Goal: Transaction & Acquisition: Purchase product/service

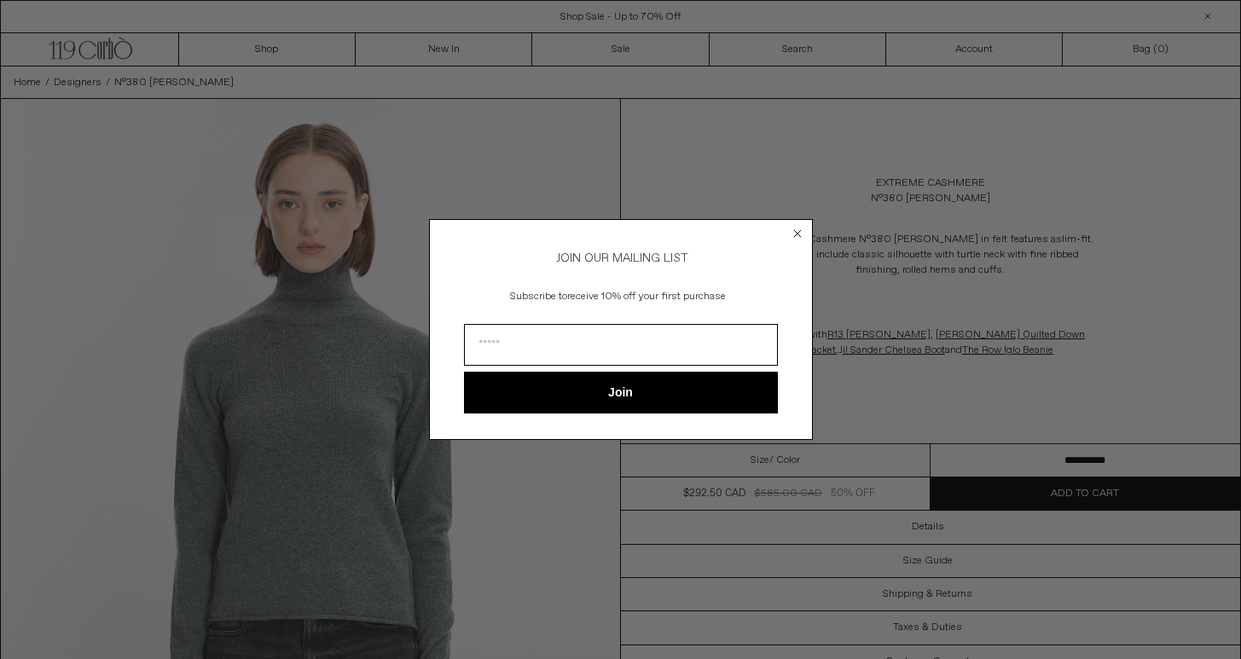
click at [797, 227] on circle "Close dialog" at bounding box center [797, 234] width 16 height 16
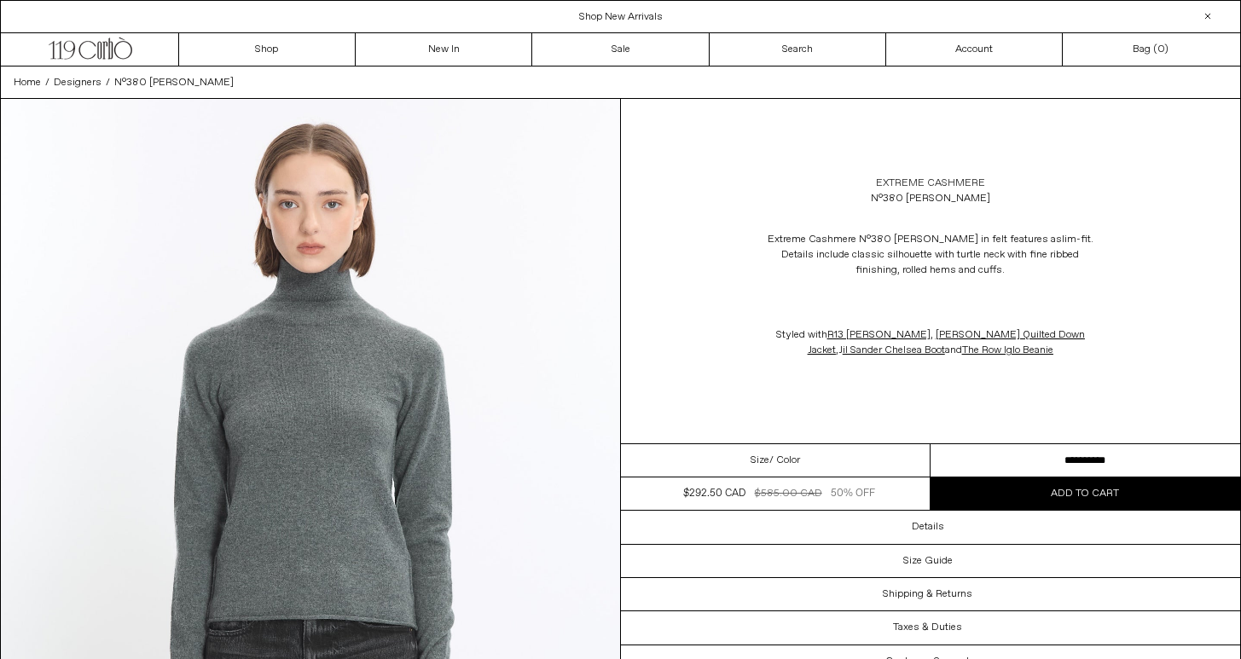
click at [907, 183] on link "Extreme Cashmere" at bounding box center [930, 183] width 109 height 15
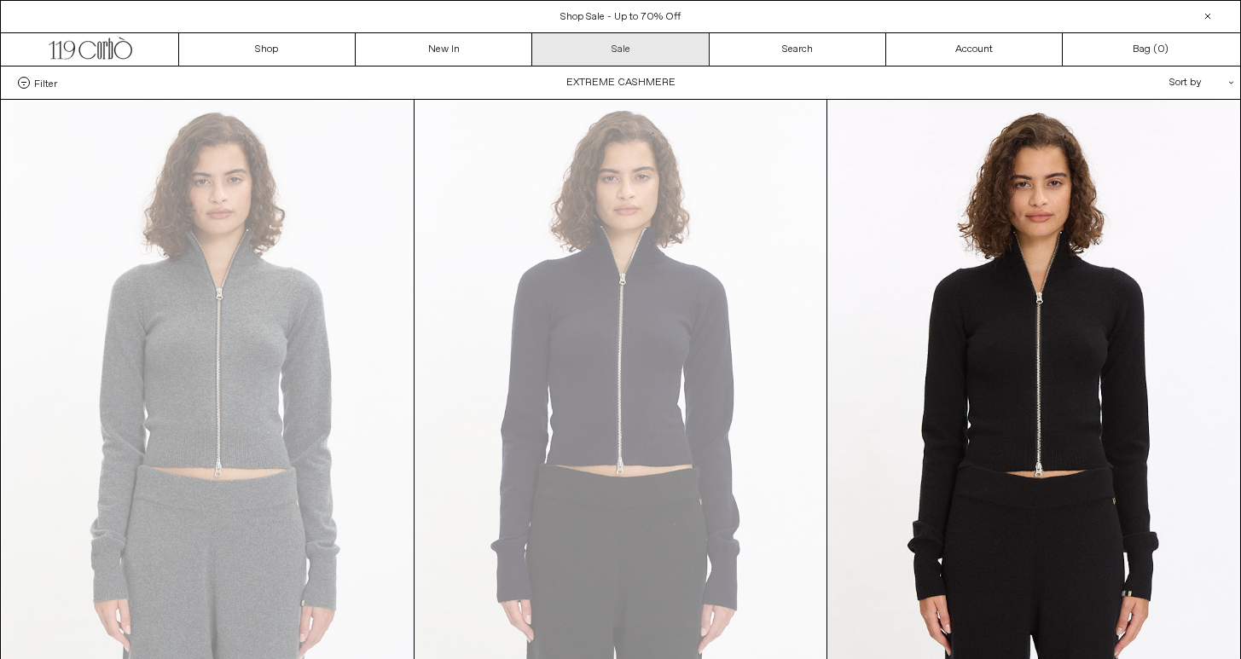
click at [622, 61] on link "Sale" at bounding box center [620, 49] width 177 height 32
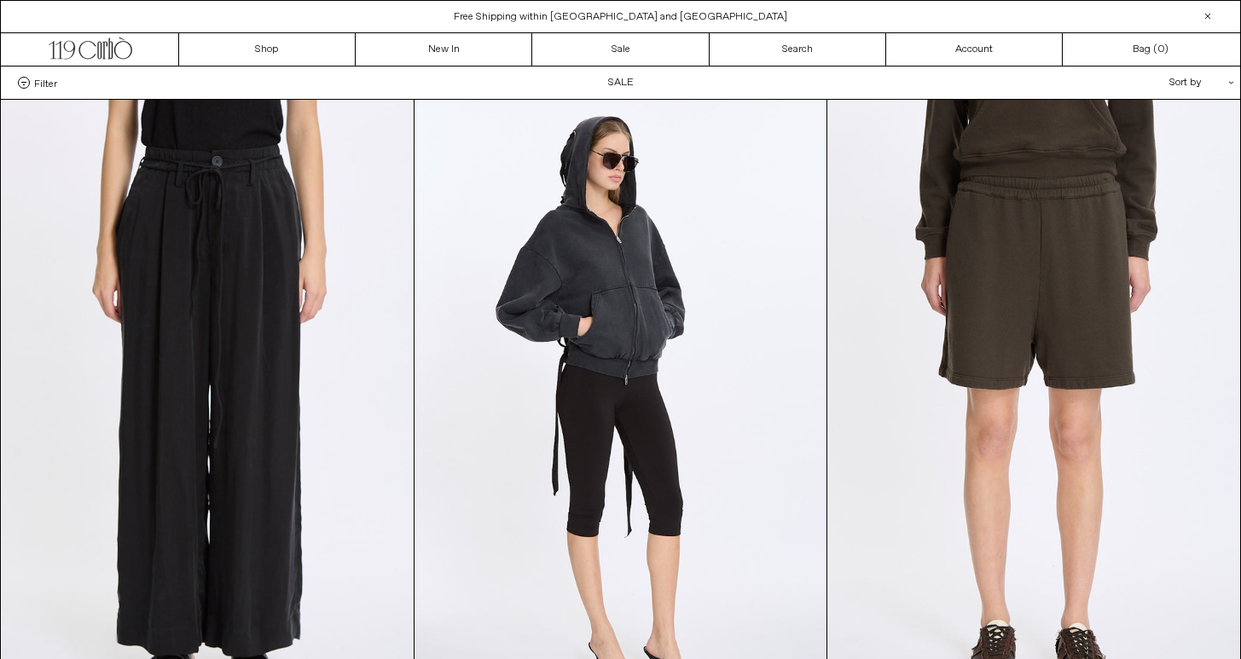
click at [1185, 84] on div "Sort by .cls-1{fill:#231f20}" at bounding box center [1145, 83] width 153 height 32
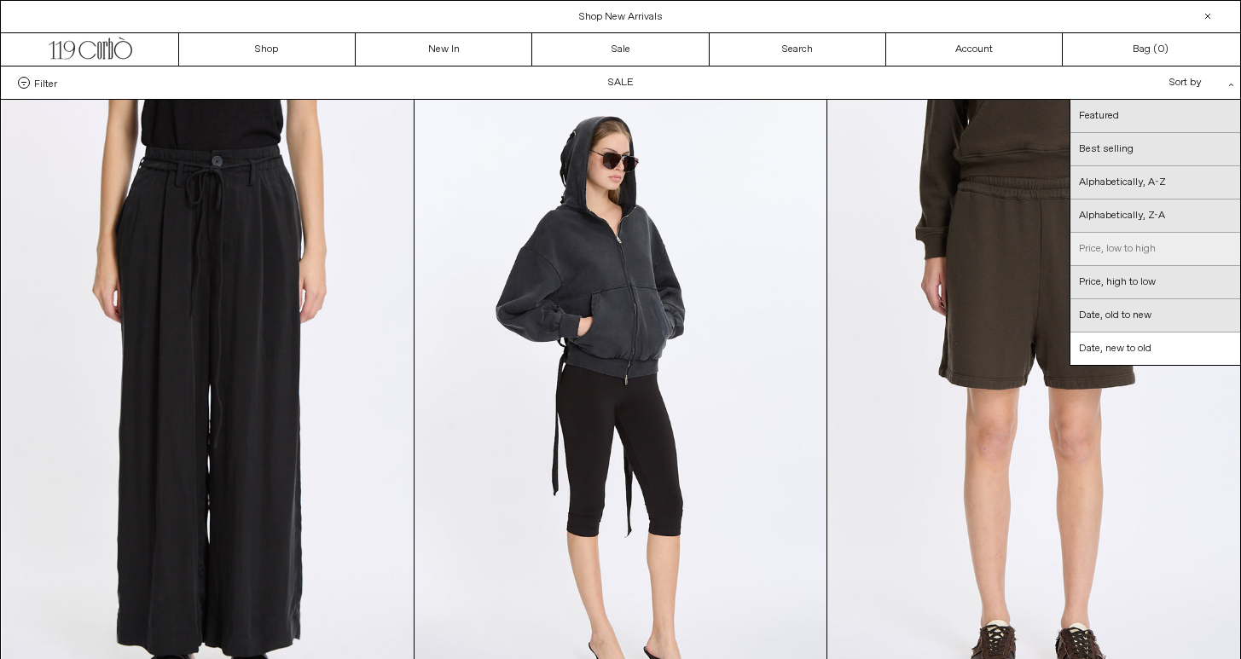
click at [1136, 240] on link "Price, low to high" at bounding box center [1155, 249] width 170 height 33
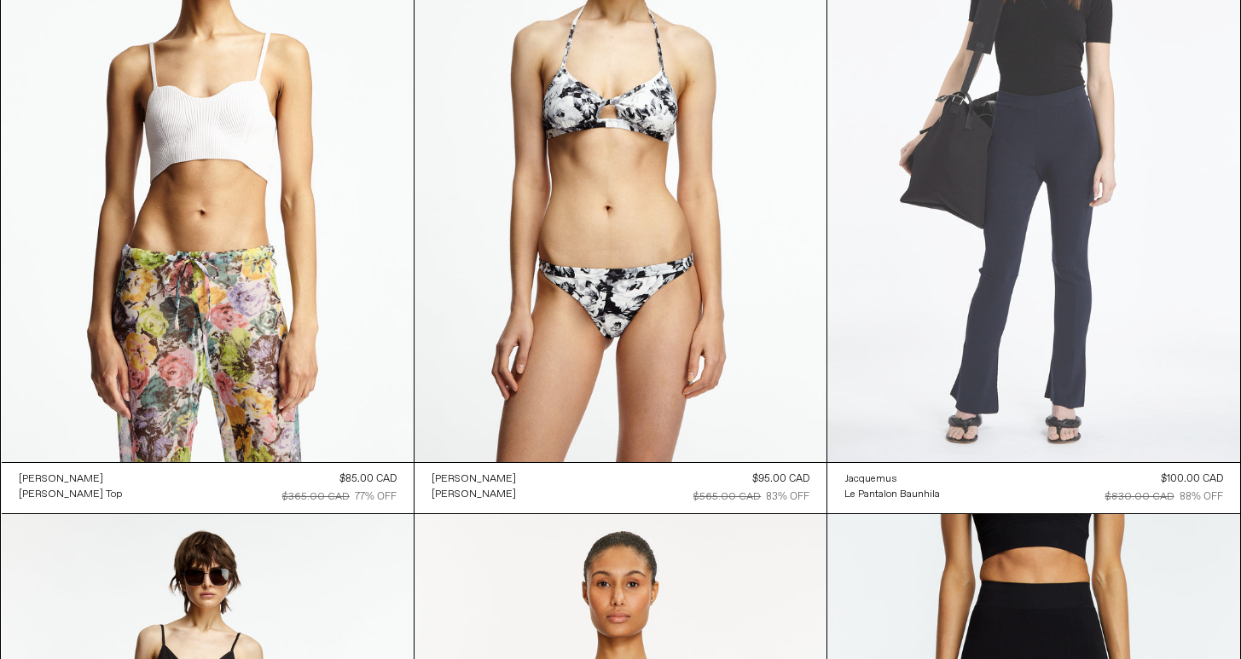
scroll to position [236, 0]
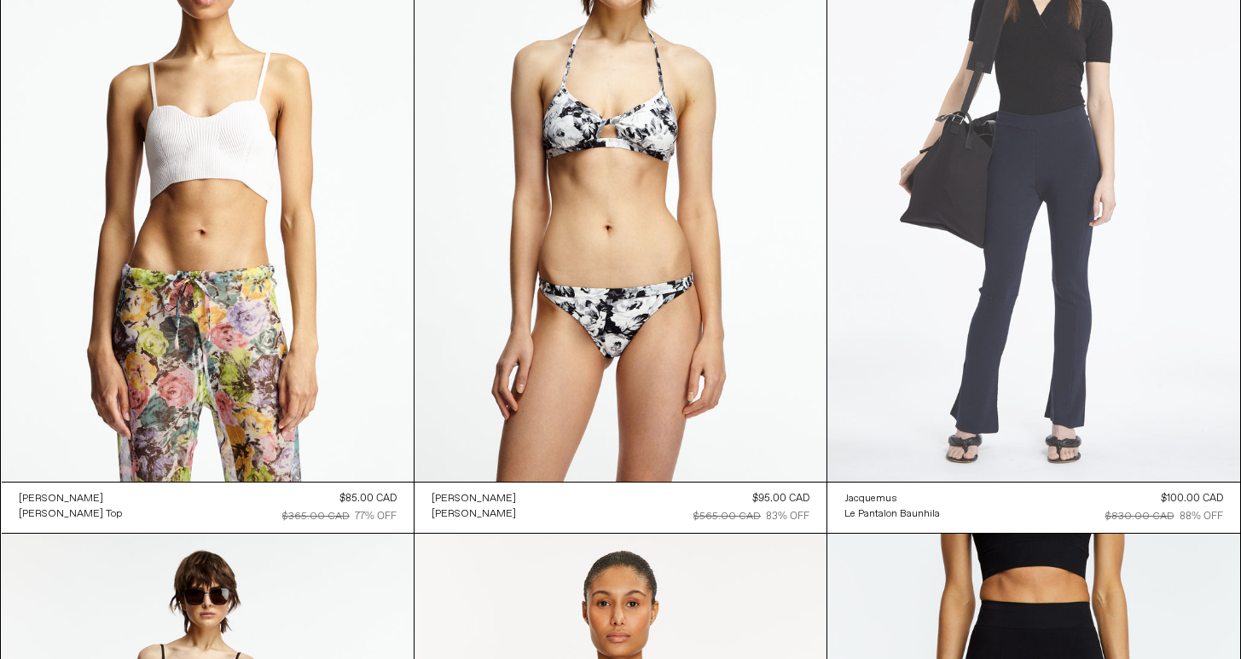
click at [1091, 384] on at bounding box center [1033, 173] width 412 height 618
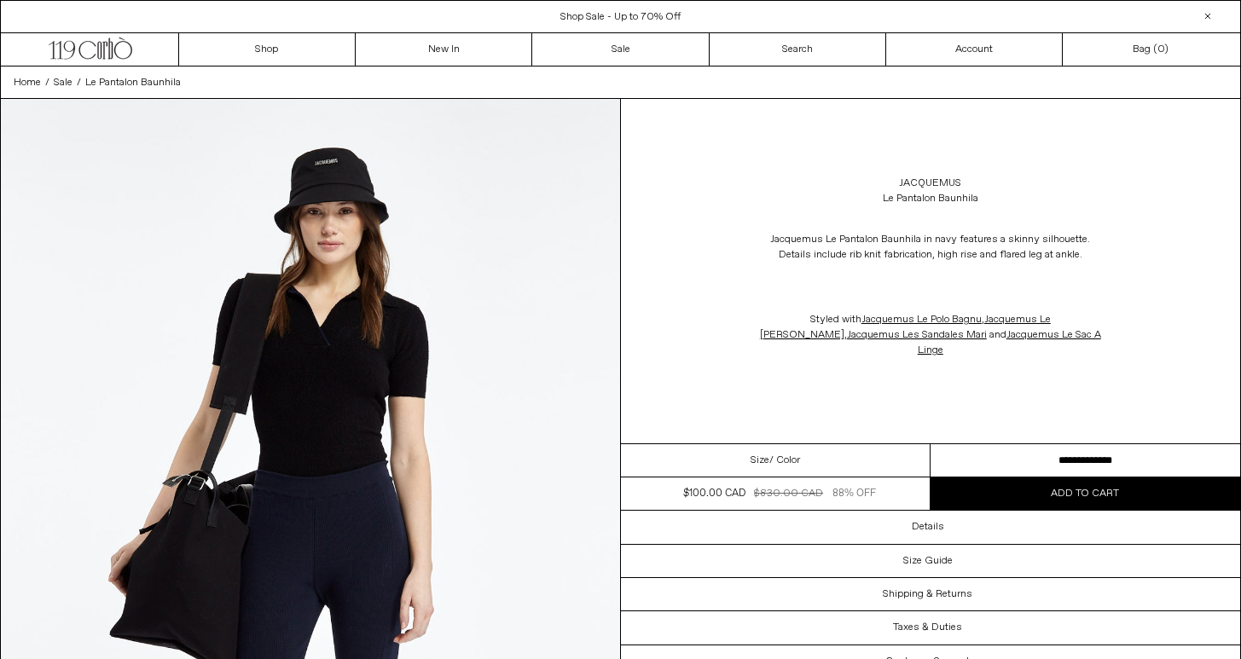
click at [771, 453] on span "/ Color" at bounding box center [784, 460] width 31 height 15
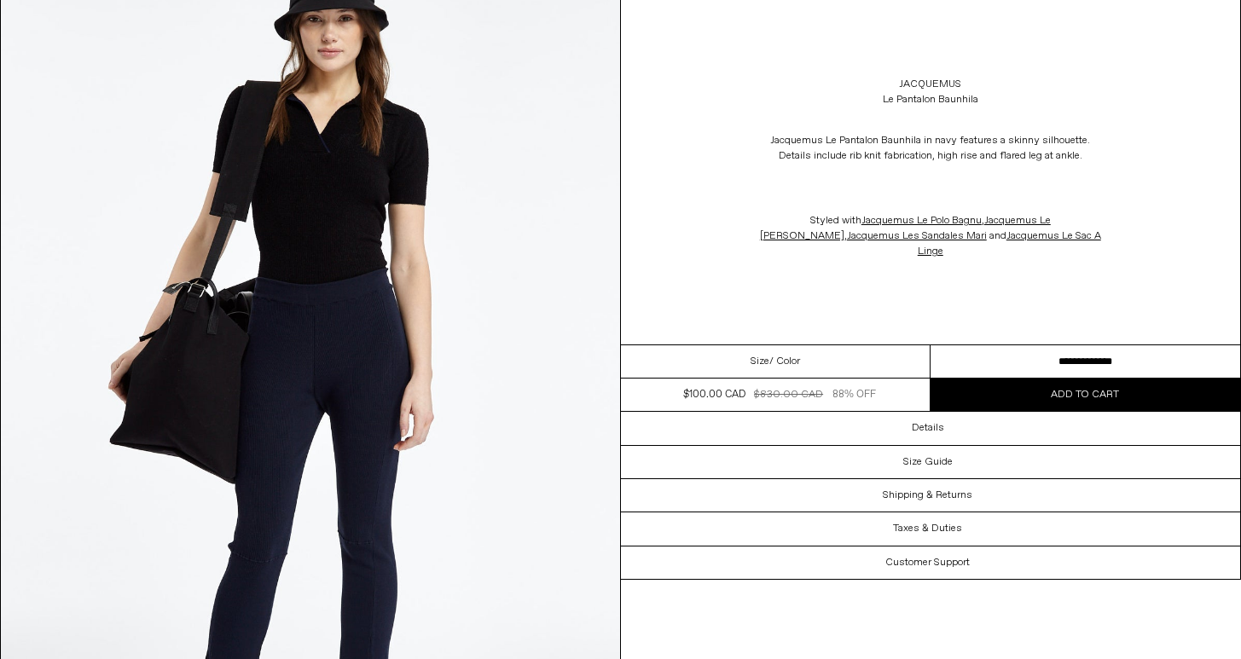
scroll to position [417, 0]
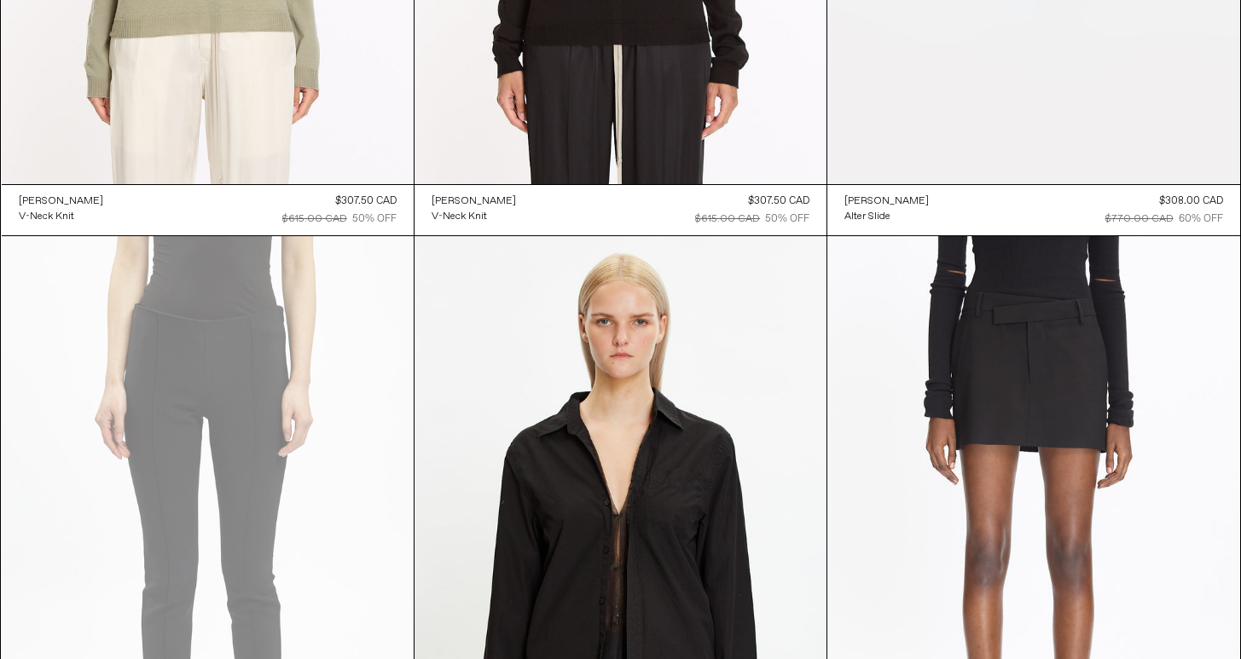
scroll to position [11933, 0]
